Goal: Navigation & Orientation: Find specific page/section

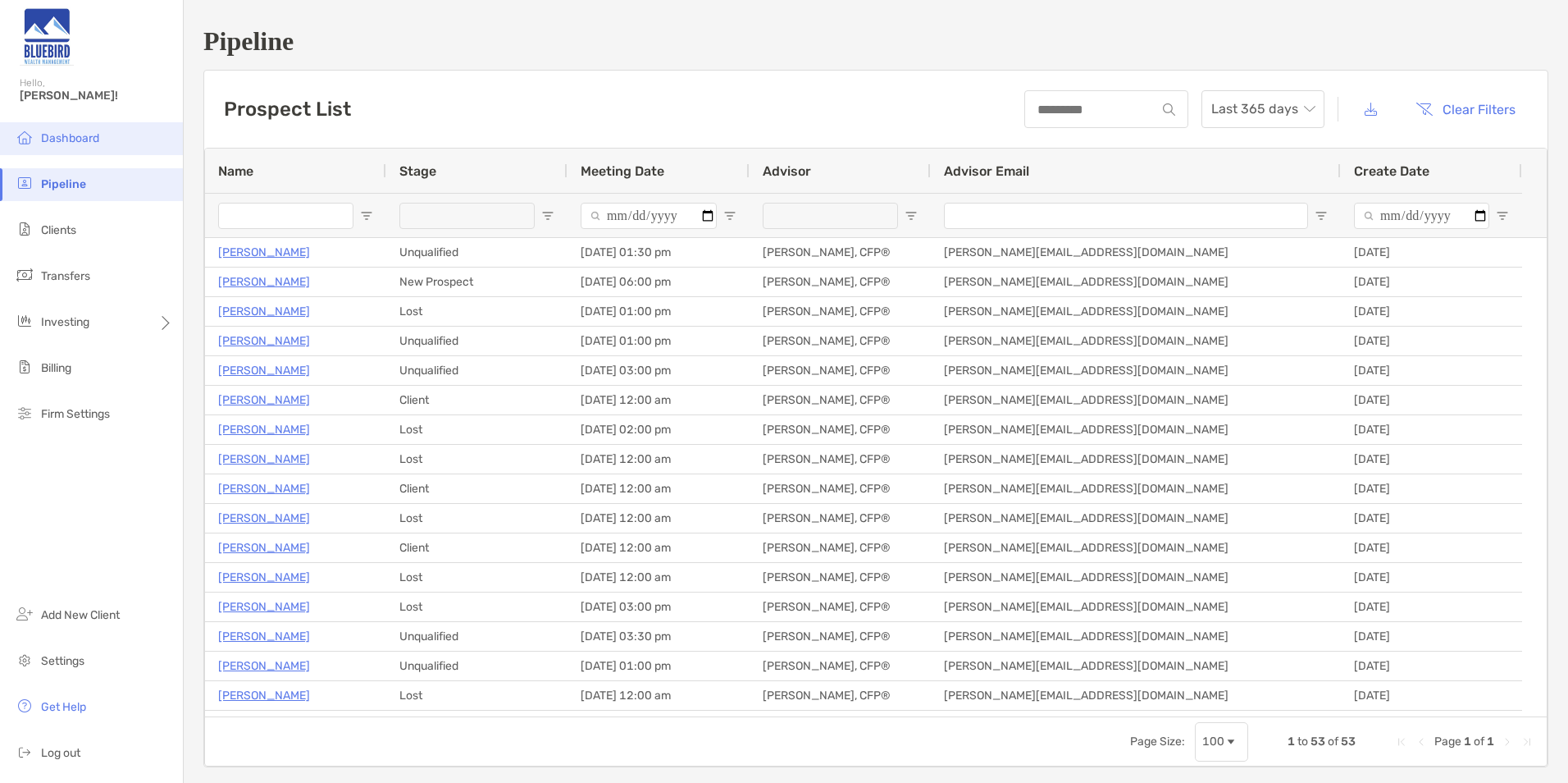
click at [130, 127] on li "Dashboard" at bounding box center [92, 138] width 183 height 33
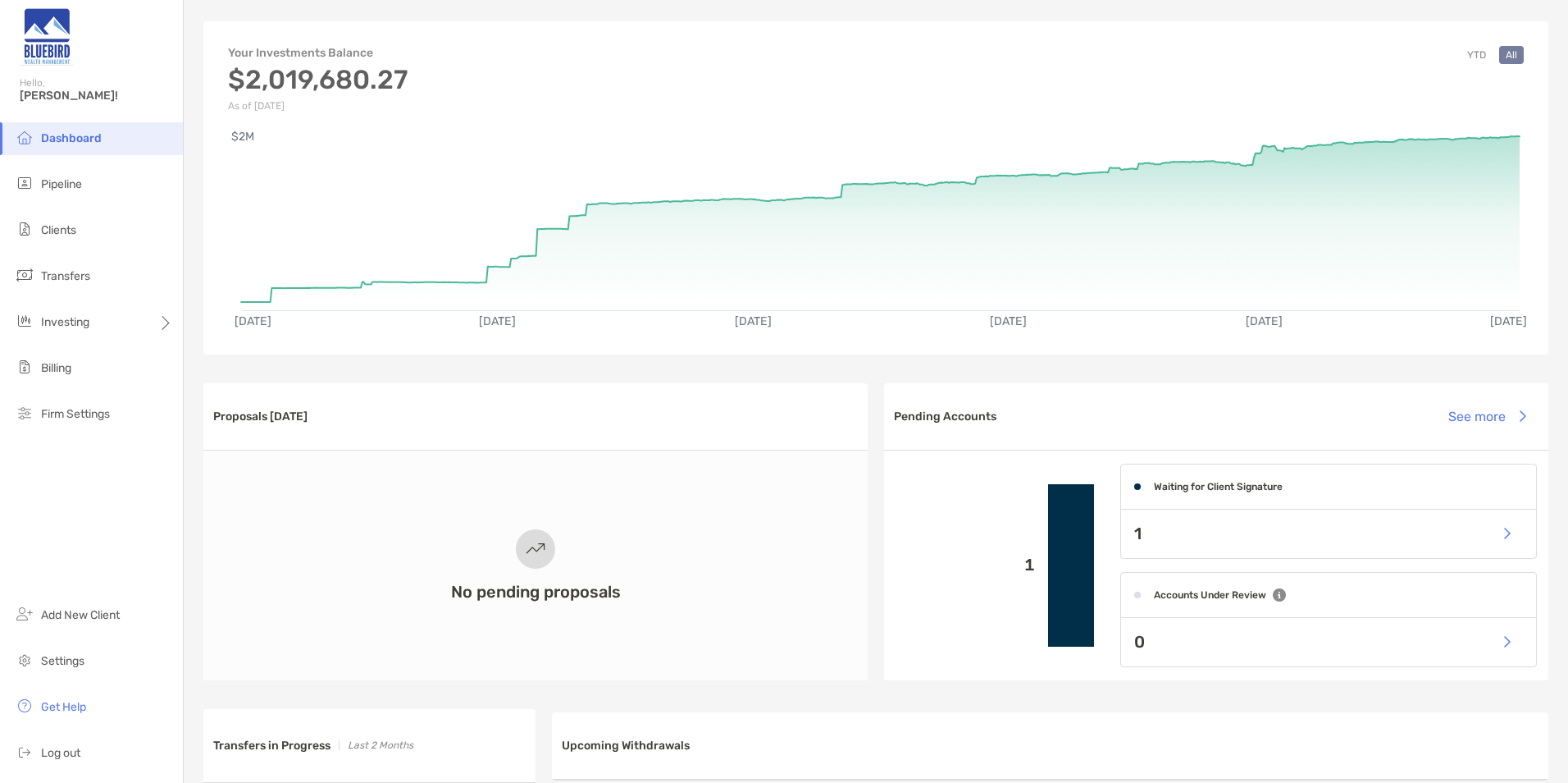
scroll to position [82, 0]
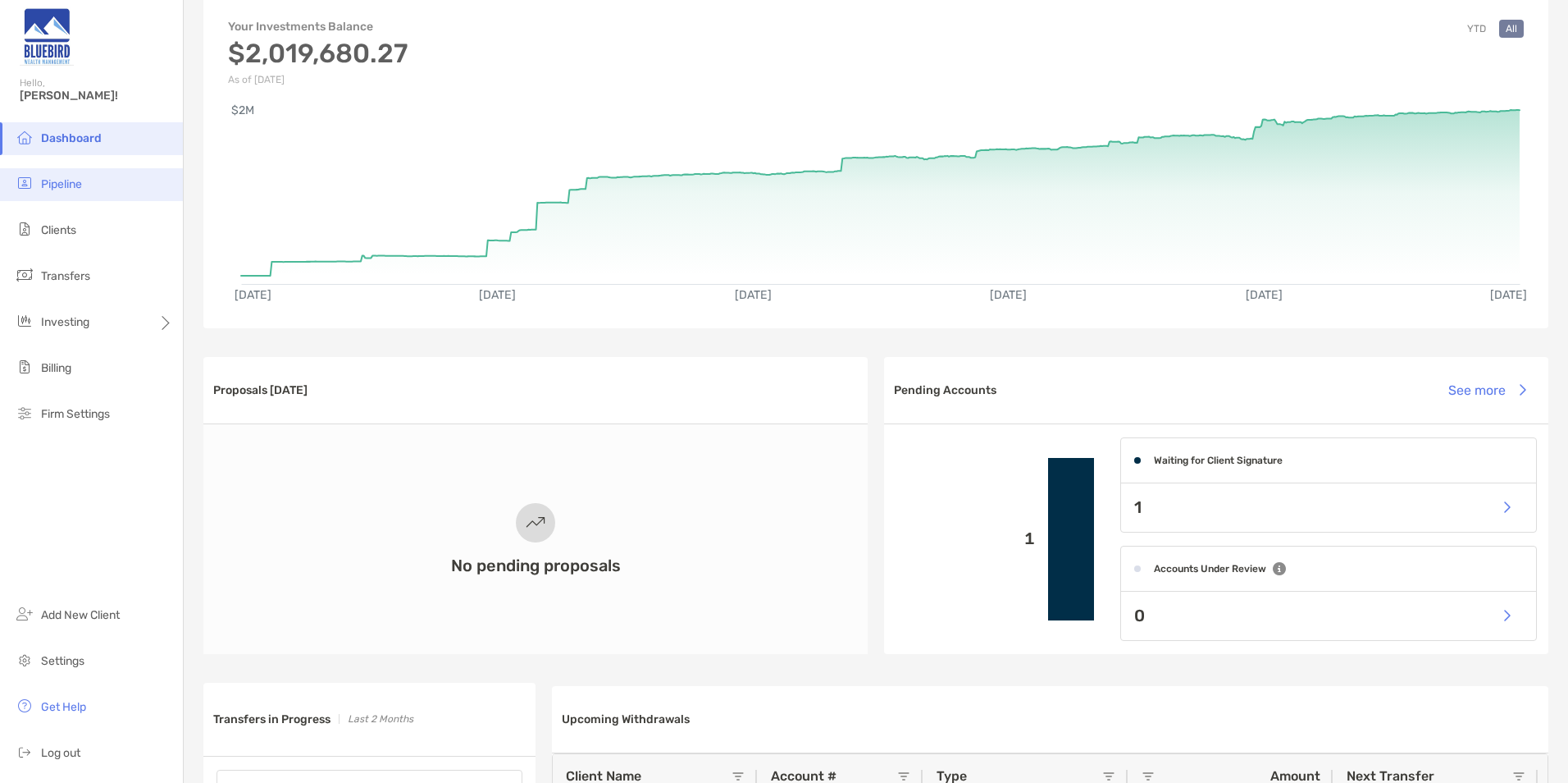
click at [90, 188] on li "Pipeline" at bounding box center [92, 184] width 183 height 33
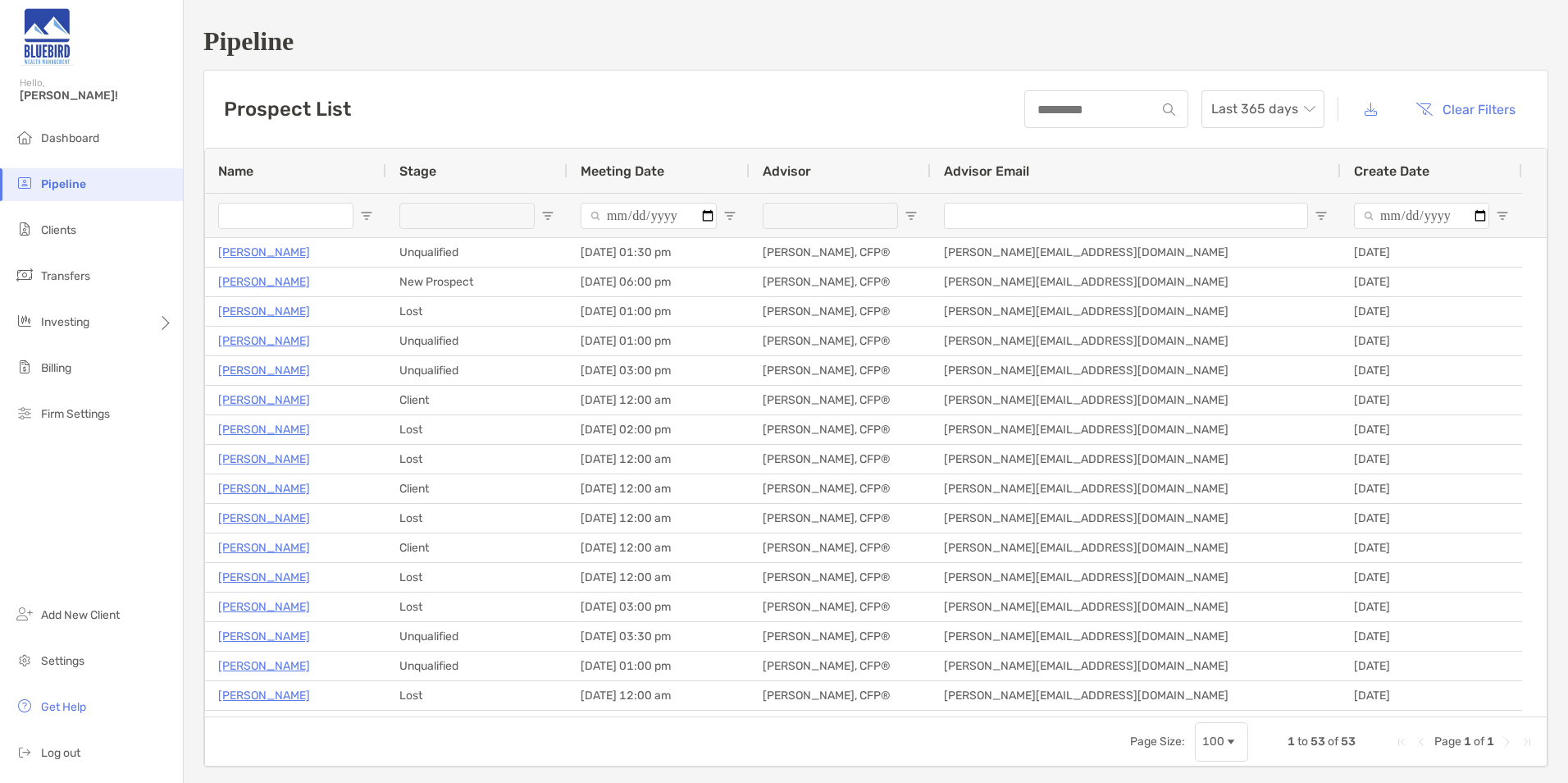
click at [810, 29] on h1 "Pipeline" at bounding box center [876, 41] width 1345 height 31
